Goal: Transaction & Acquisition: Book appointment/travel/reservation

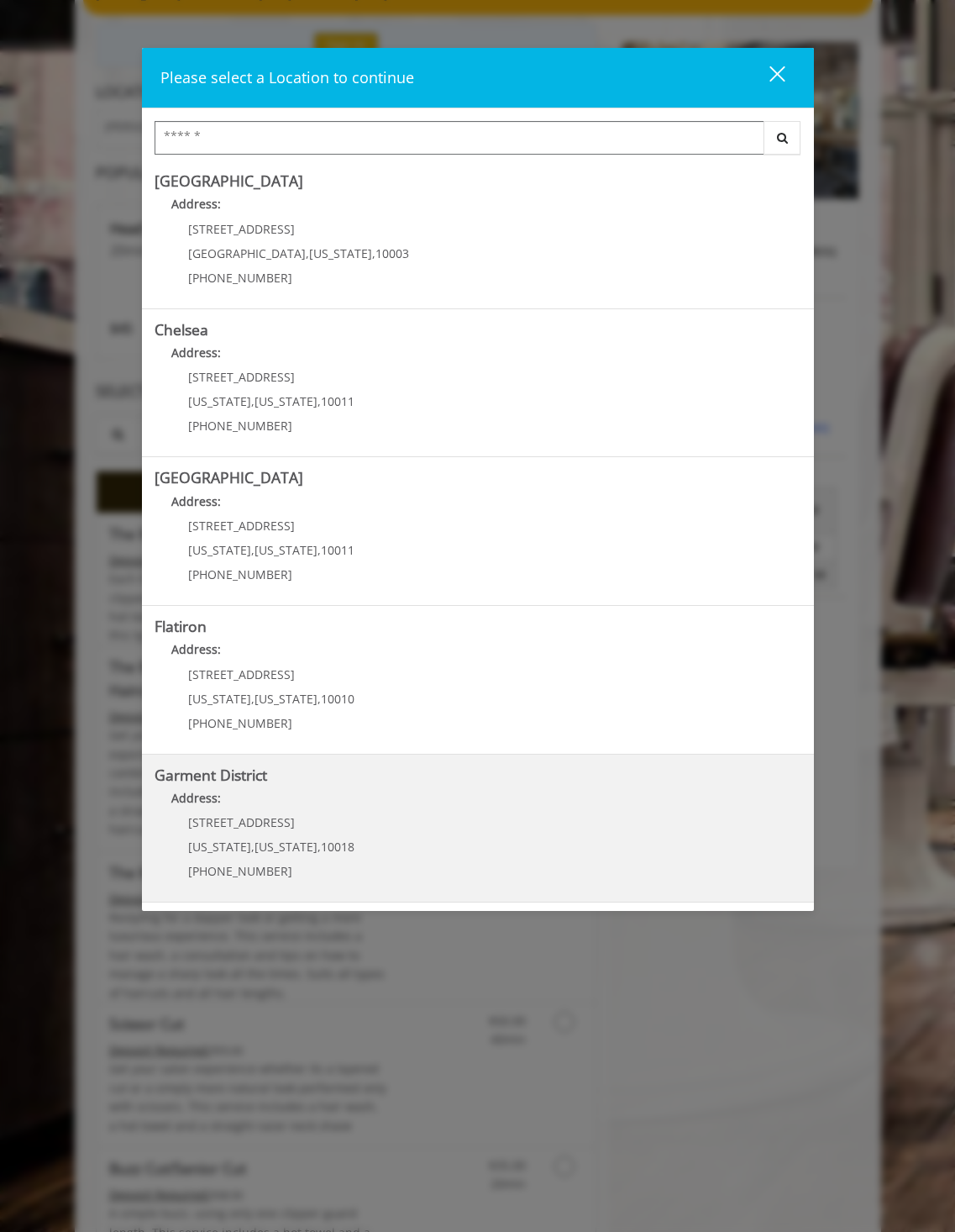
scroll to position [168, 0]
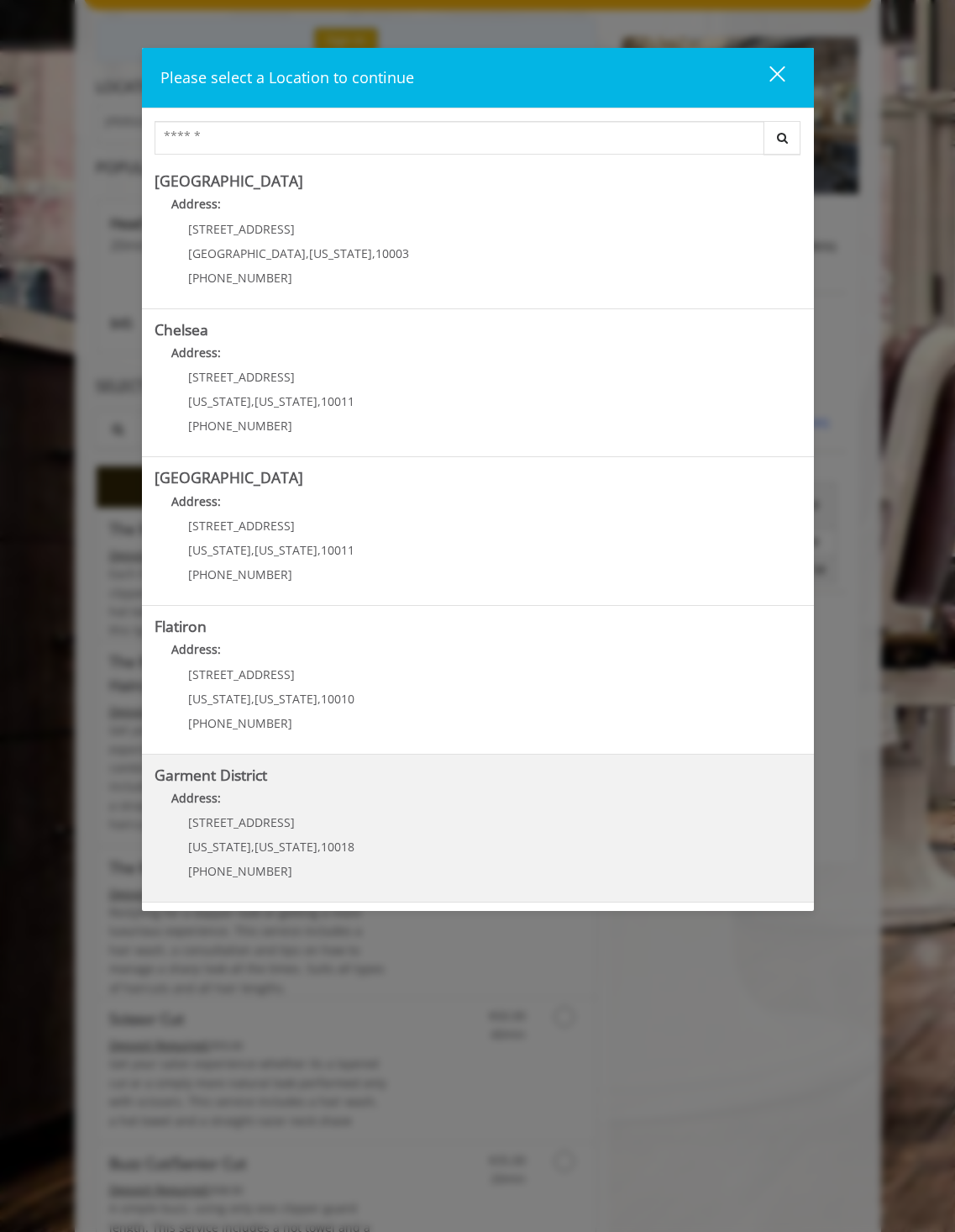
click at [298, 830] on div "1400 Broadway New York , New York , 10018 (212) 997-4247" at bounding box center [259, 853] width 208 height 73
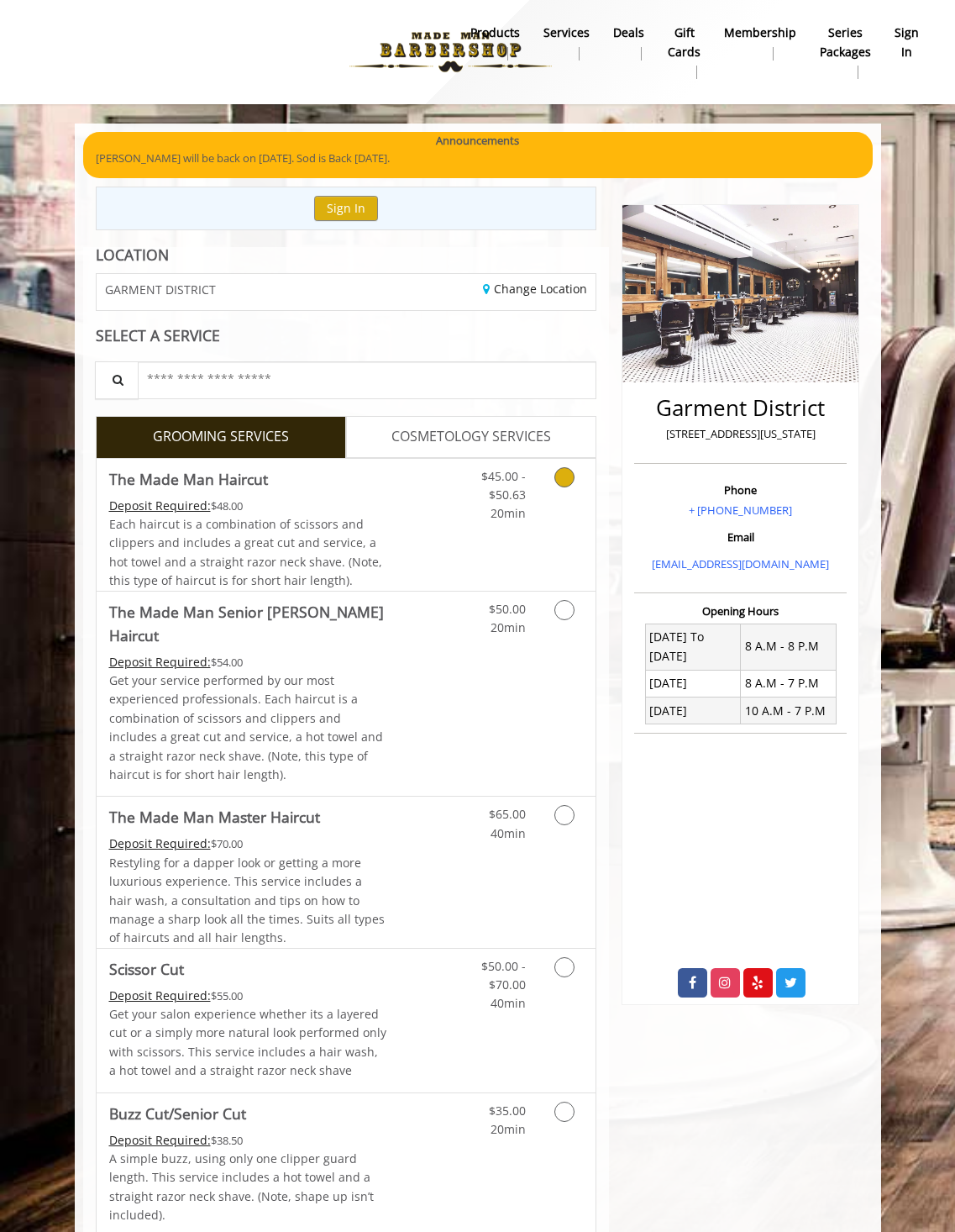
click at [429, 499] on link "Discounted Price" at bounding box center [428, 525] width 83 height 132
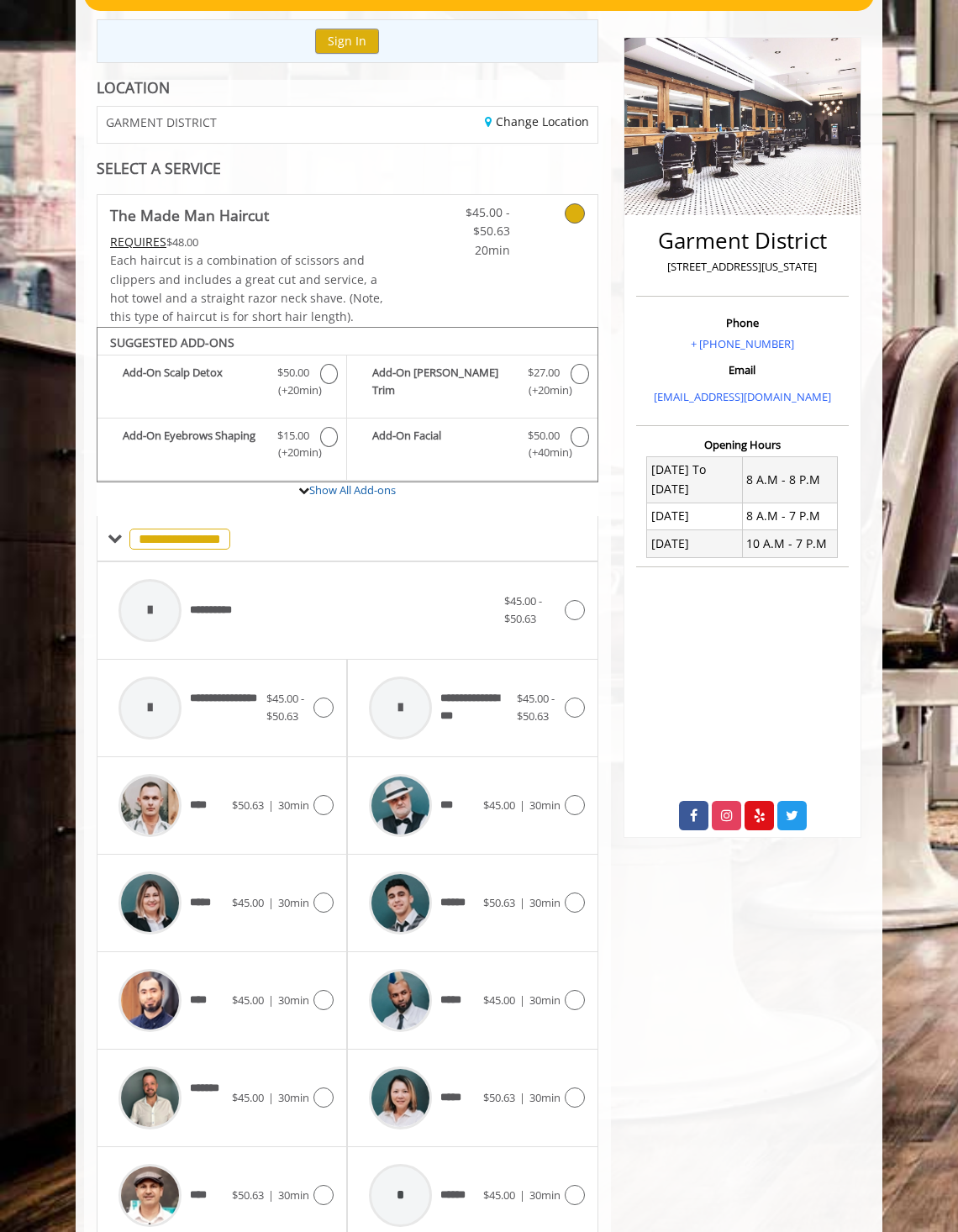
scroll to position [238, 0]
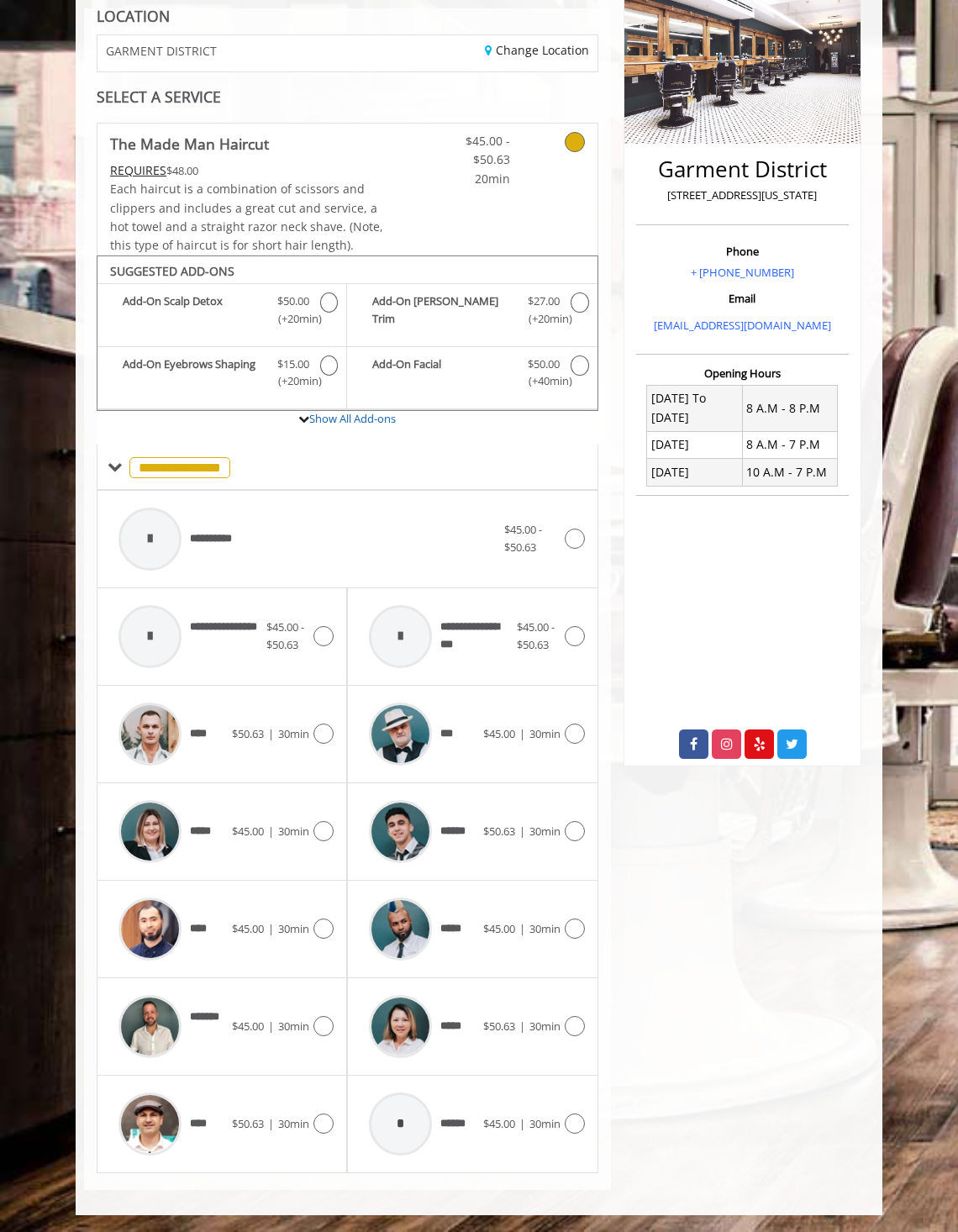
click at [334, 839] on div "***** $45.00 | 30min" at bounding box center [221, 832] width 250 height 97
click at [322, 836] on icon at bounding box center [324, 831] width 21 height 21
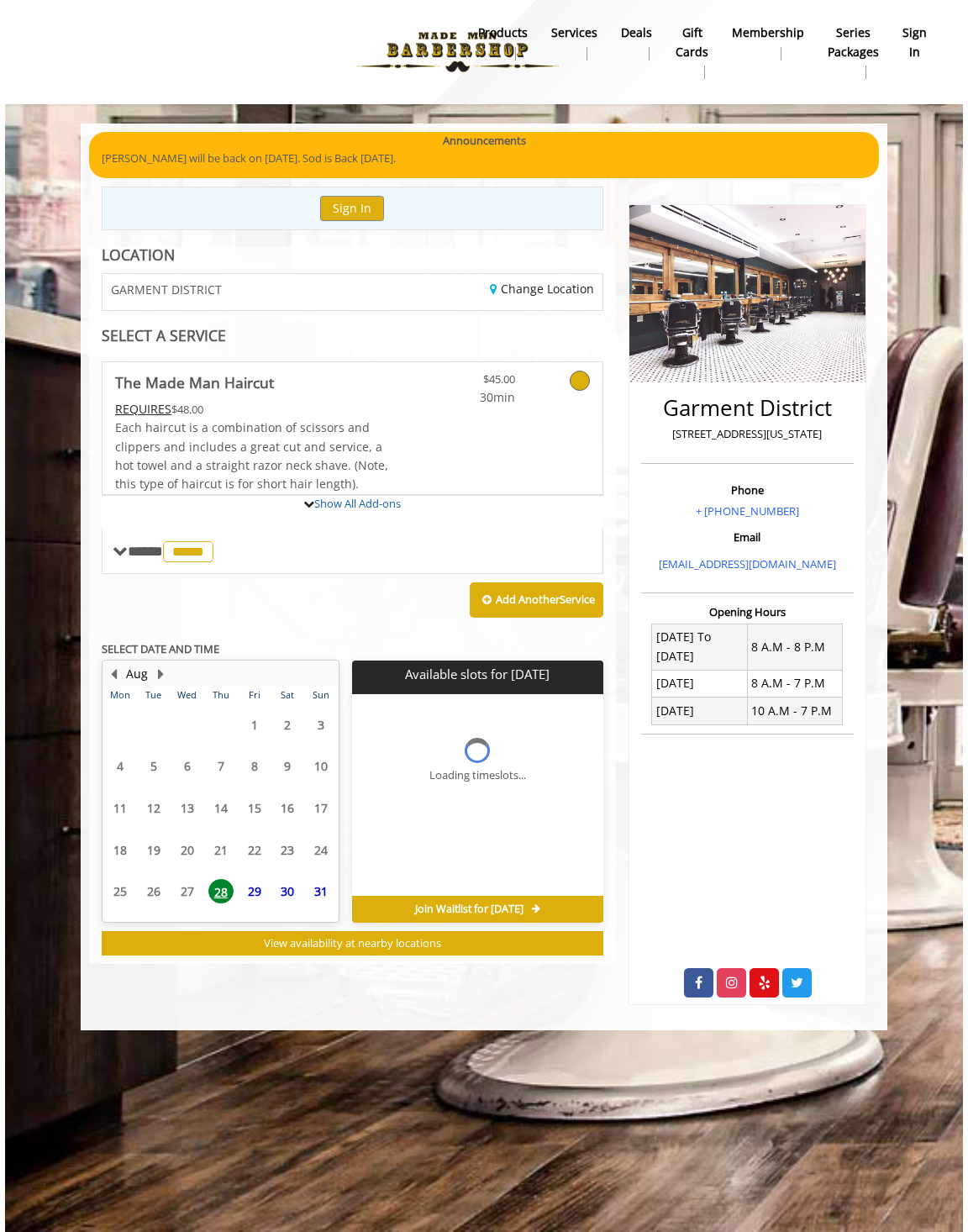
scroll to position [0, 0]
